Goal: Information Seeking & Learning: Learn about a topic

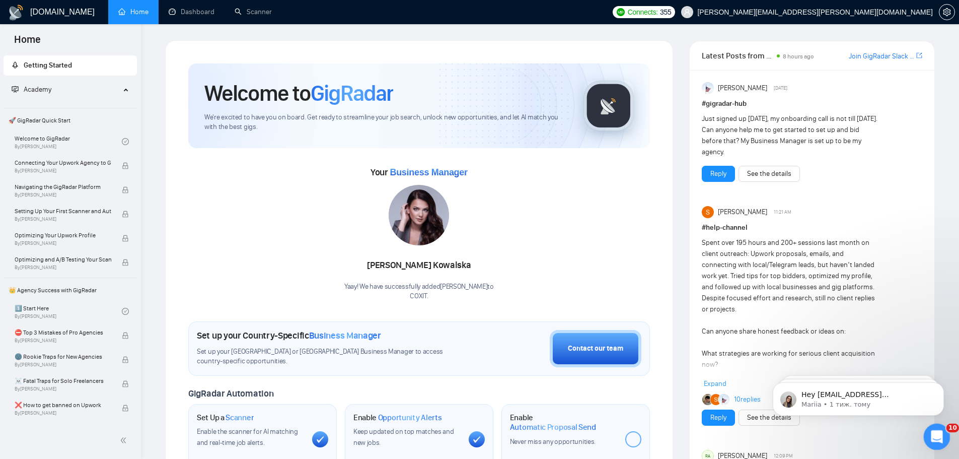
click at [940, 436] on icon "Відкрити програму для спілкування Intercom" at bounding box center [935, 435] width 17 height 17
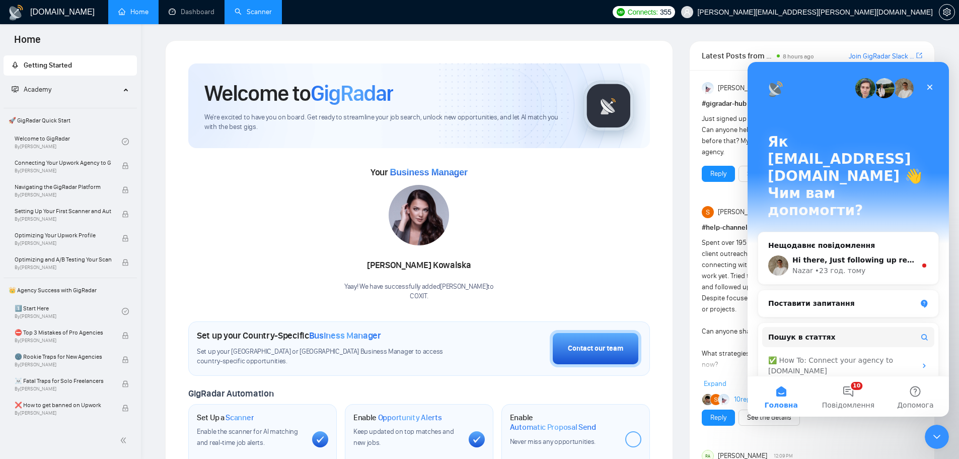
click at [265, 15] on link "Scanner" at bounding box center [253, 12] width 37 height 9
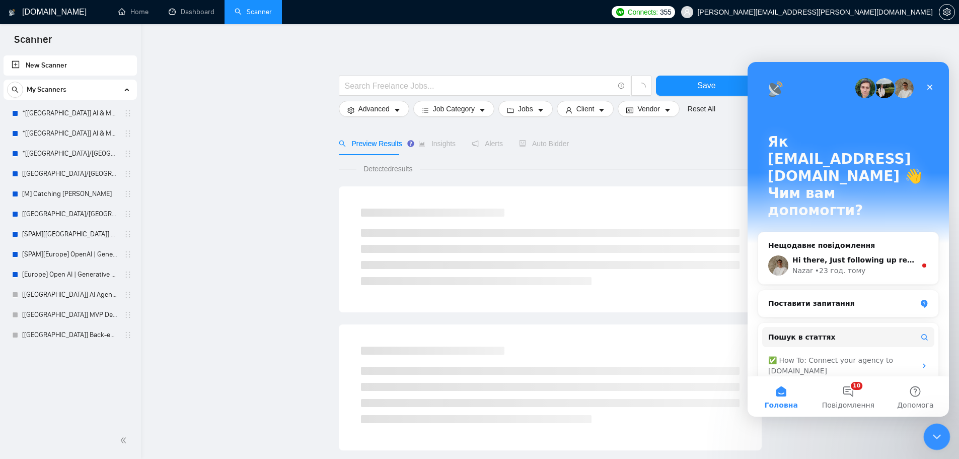
drag, startPoint x: 933, startPoint y: 432, endPoint x: 1685, endPoint y: 783, distance: 830.2
click at [933, 432] on icon "Закрити програму для спілкування Intercom" at bounding box center [935, 435] width 12 height 12
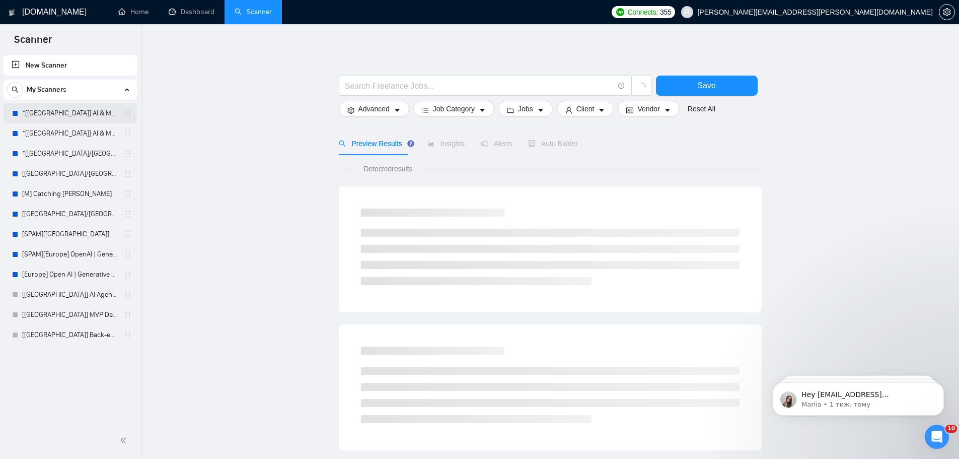
click at [85, 113] on link "*[[GEOGRAPHIC_DATA]] AI & Machine Learning Software" at bounding box center [70, 113] width 96 height 20
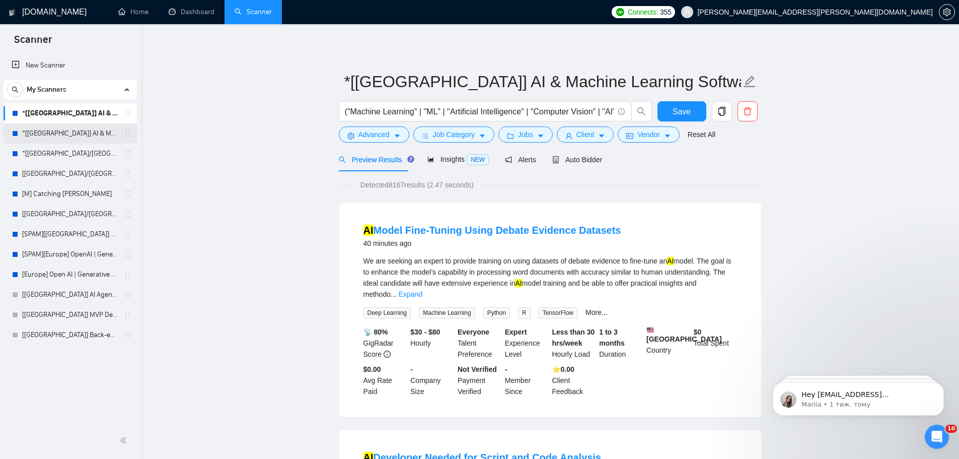
click at [77, 131] on link "*[[GEOGRAPHIC_DATA]] AI & Machine Learning Software" at bounding box center [70, 133] width 96 height 20
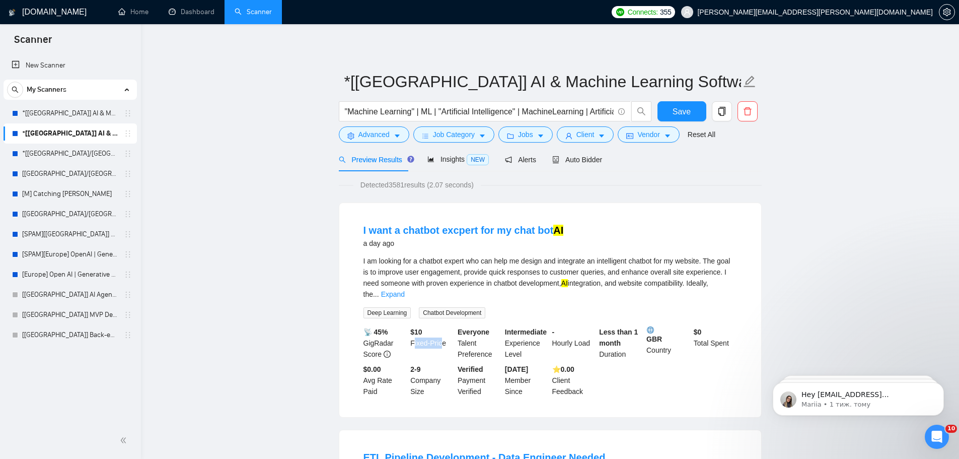
drag, startPoint x: 440, startPoint y: 335, endPoint x: 413, endPoint y: 330, distance: 27.6
click at [413, 330] on div "$ 10 Fixed-Price" at bounding box center [431, 342] width 47 height 33
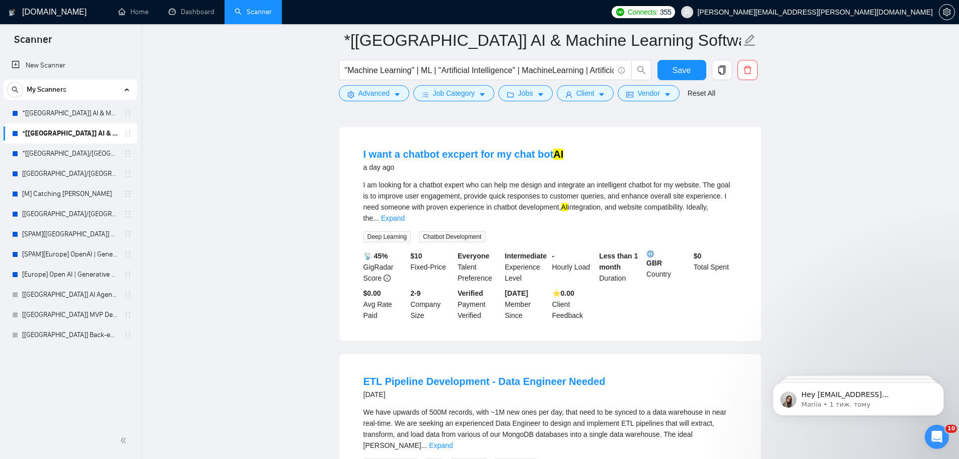
scroll to position [168, 0]
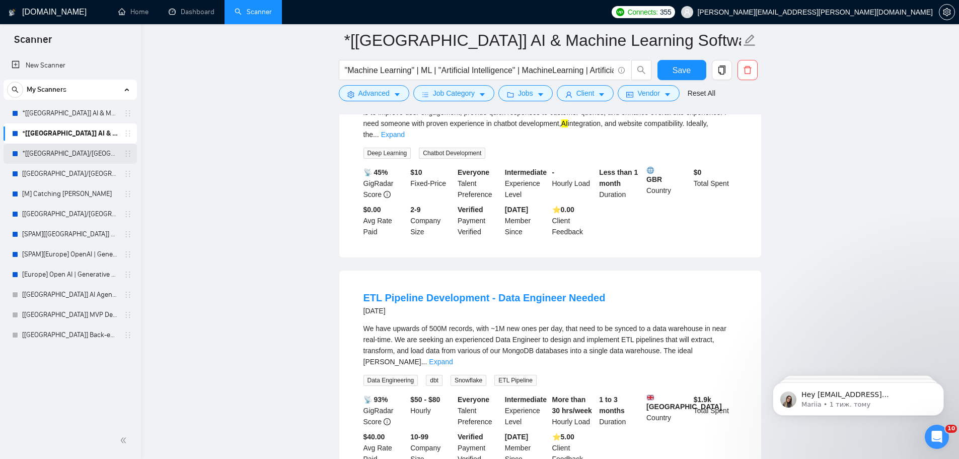
click at [64, 154] on link "*[[GEOGRAPHIC_DATA]/[GEOGRAPHIC_DATA]] AI Agent Development" at bounding box center [70, 153] width 96 height 20
